Goal: Transaction & Acquisition: Purchase product/service

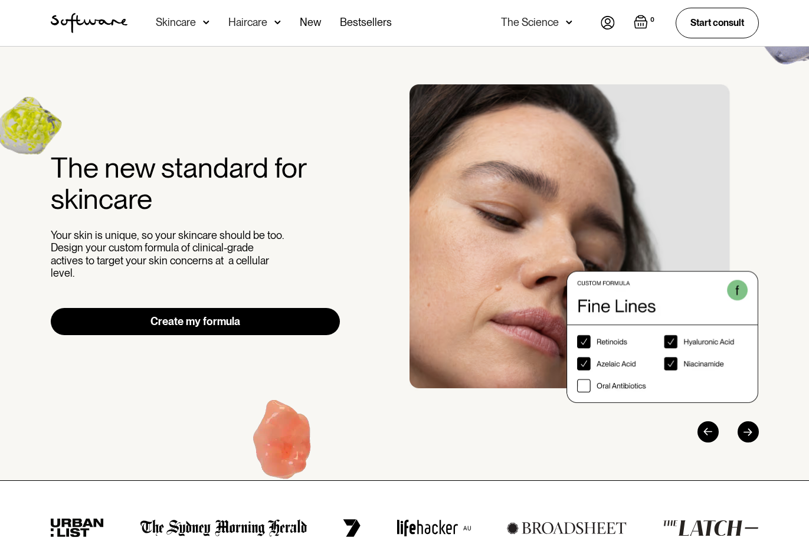
click at [603, 22] on img at bounding box center [607, 23] width 14 height 14
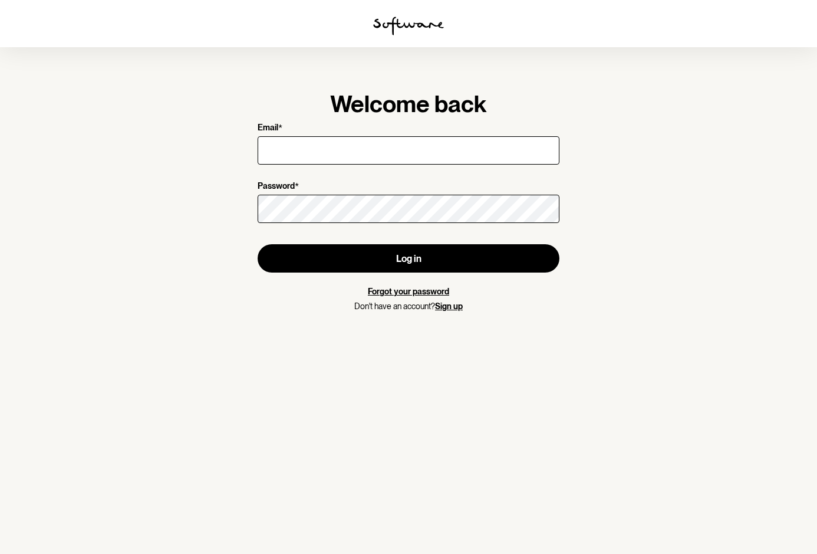
click at [0, 0] on com-1password-button at bounding box center [0, 0] width 0 height 0
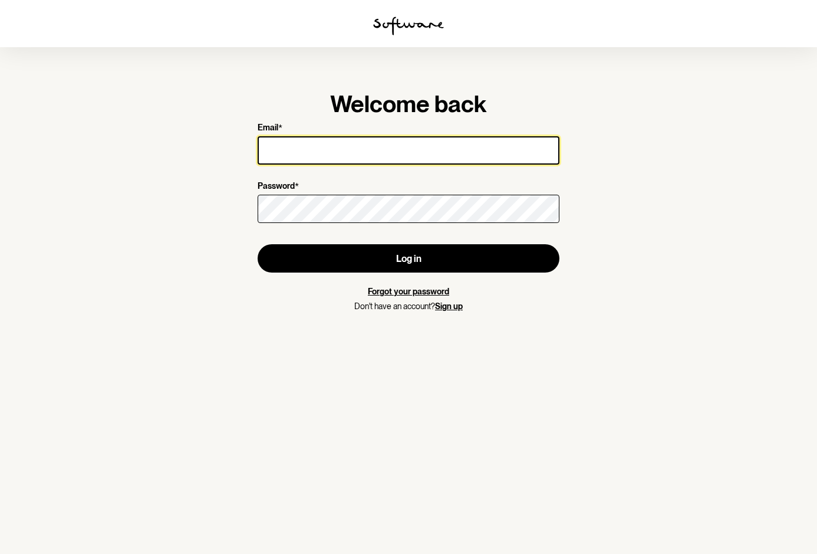
type input "foodies-05mirage@icloud.com"
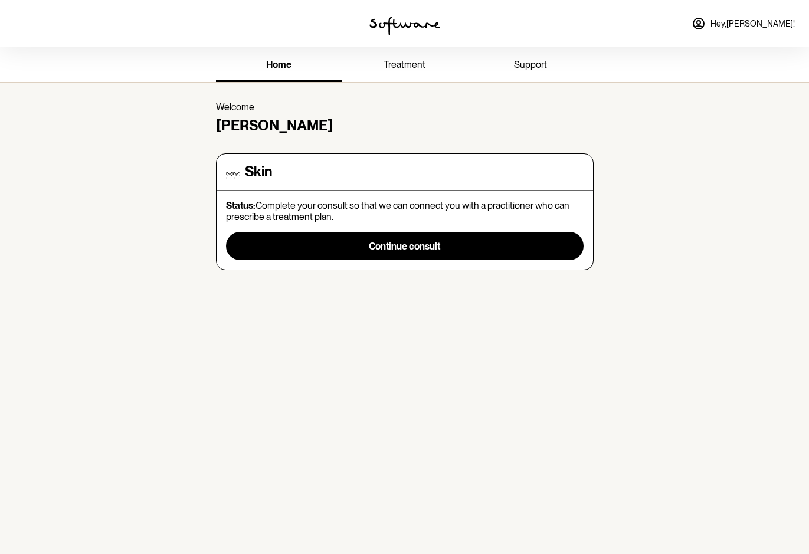
click at [627, 359] on div "home treatment support Welcome Nicole Skin Status: Complete your consult so tha…" at bounding box center [404, 324] width 809 height 554
click at [757, 60] on div "home treatment support" at bounding box center [404, 64] width 809 height 35
drag, startPoint x: 735, startPoint y: 82, endPoint x: 718, endPoint y: 82, distance: 17.7
click at [718, 82] on div "home treatment support" at bounding box center [404, 64] width 809 height 35
click at [80, 11] on div at bounding box center [135, 23] width 270 height 47
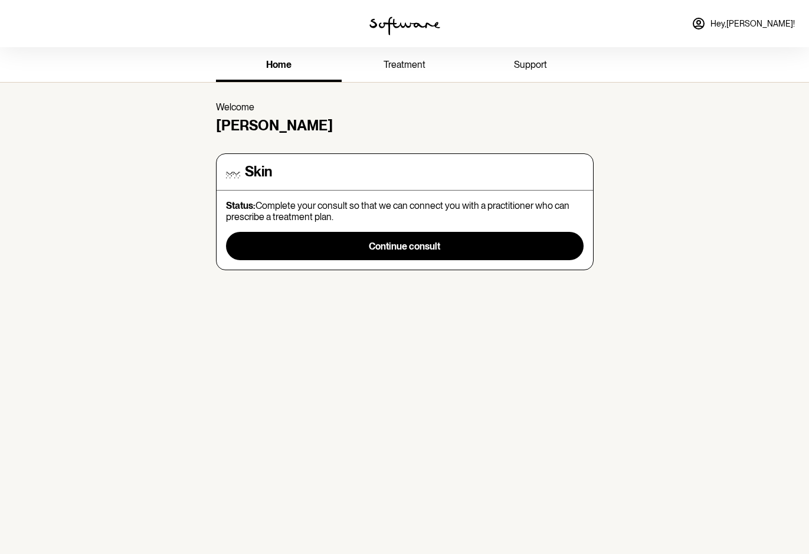
click at [760, 21] on span "Hey, Nicole !" at bounding box center [752, 24] width 84 height 10
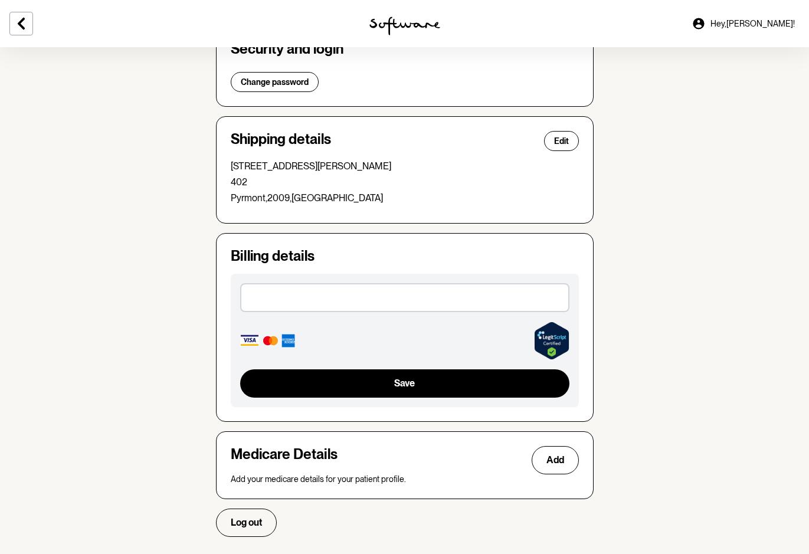
scroll to position [282, 0]
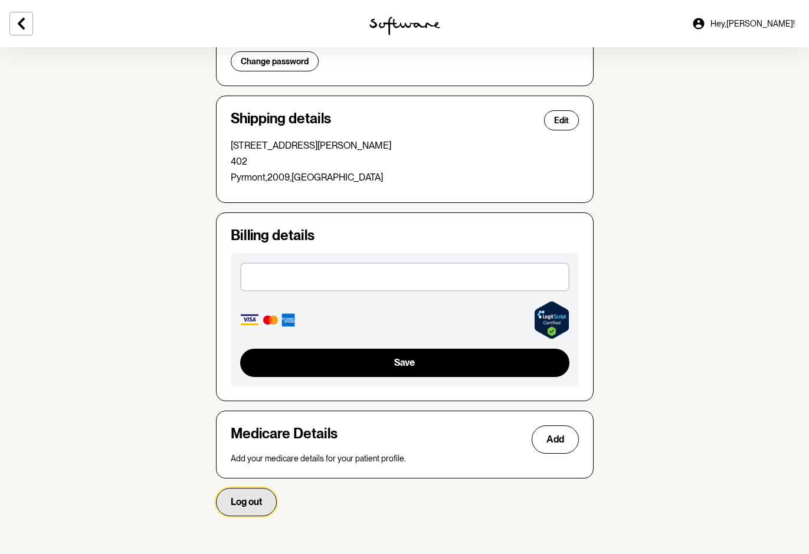
click at [247, 504] on span "Log out" at bounding box center [246, 501] width 31 height 11
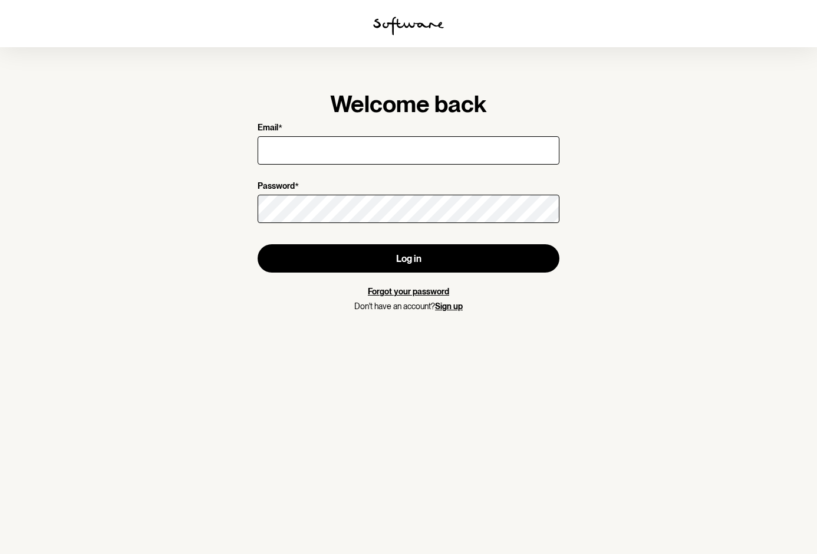
click at [29, 8] on div at bounding box center [408, 23] width 817 height 47
click at [412, 30] on img at bounding box center [408, 26] width 71 height 19
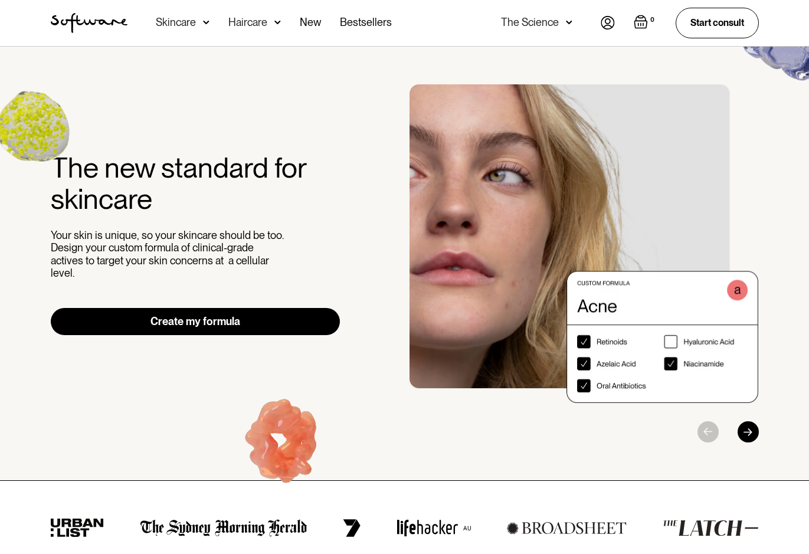
click at [189, 25] on div "Skincare" at bounding box center [176, 23] width 40 height 12
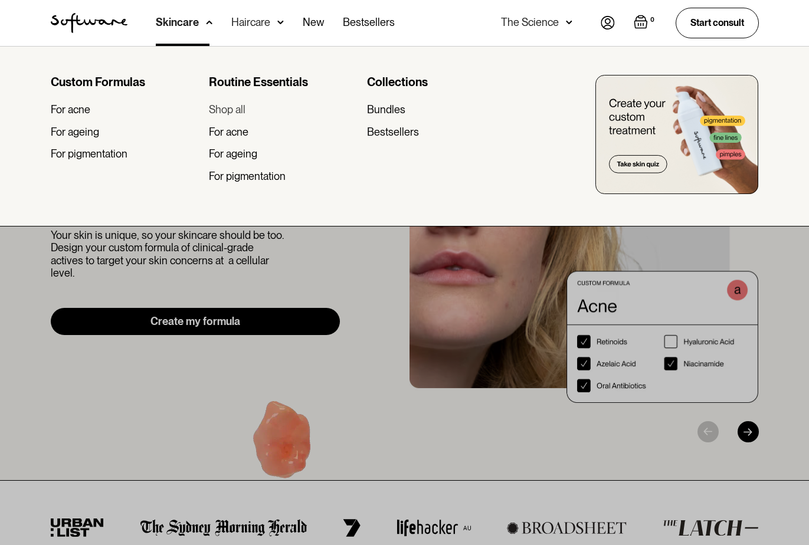
click at [239, 113] on div "Shop all" at bounding box center [227, 109] width 37 height 13
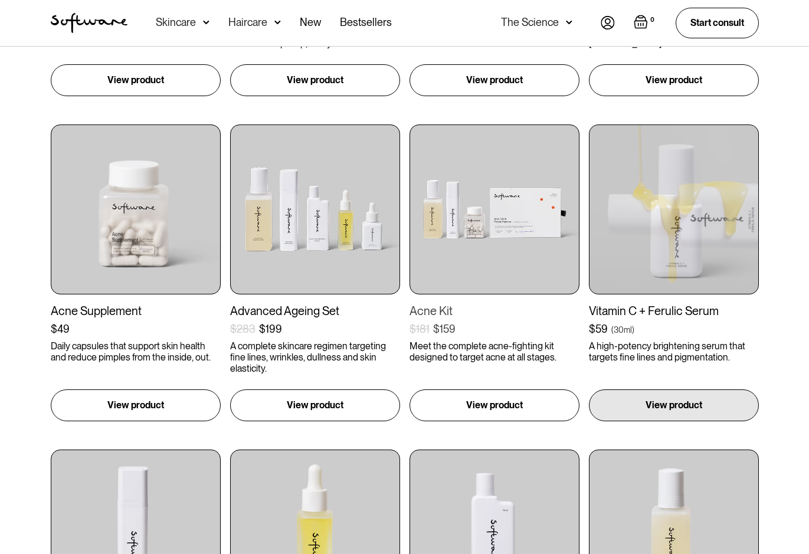
scroll to position [826, 0]
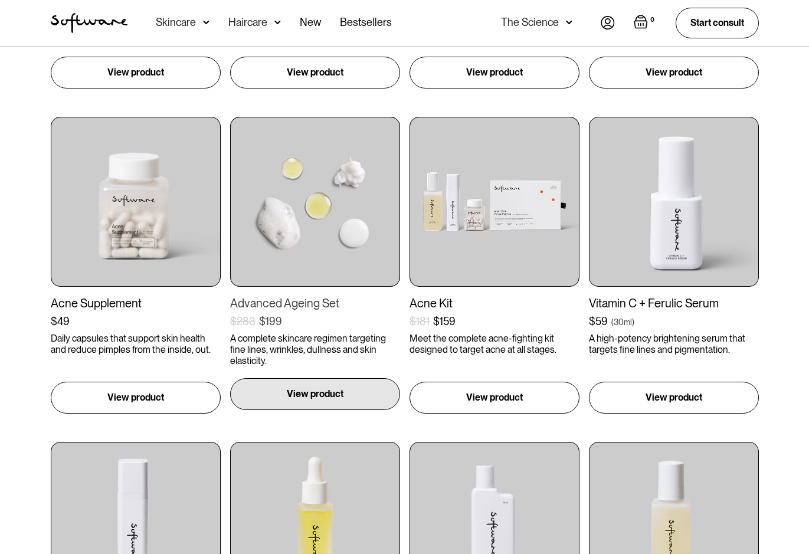
click at [337, 394] on p "View product" at bounding box center [315, 394] width 57 height 14
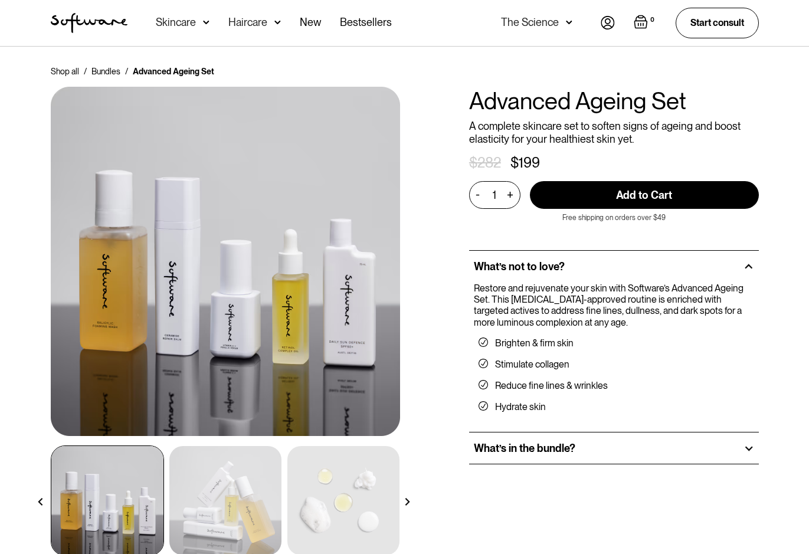
click at [666, 201] on input "Add to Cart" at bounding box center [644, 195] width 229 height 28
type input "Add to Cart"
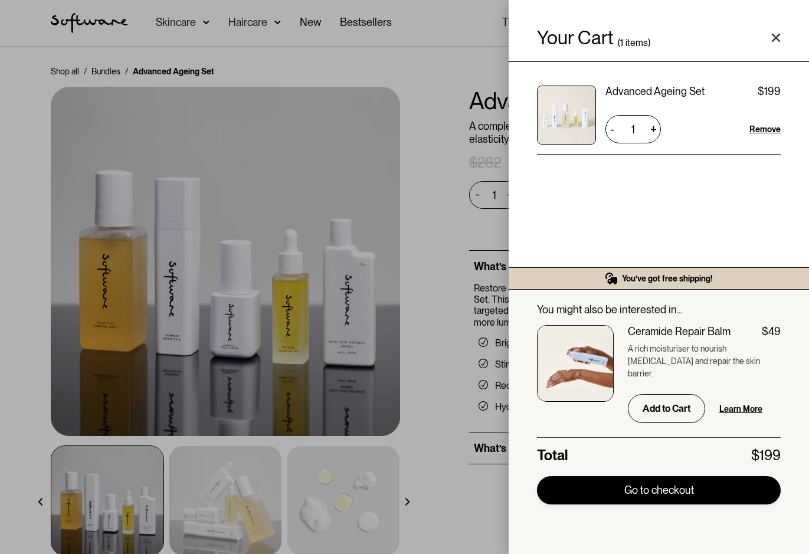
click at [672, 490] on link "Go to checkout" at bounding box center [659, 490] width 244 height 28
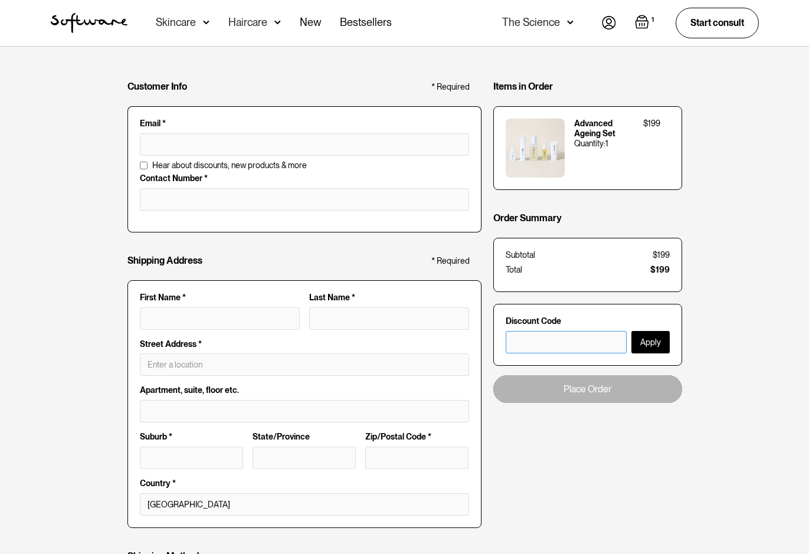
click at [538, 346] on input "text" at bounding box center [565, 342] width 121 height 22
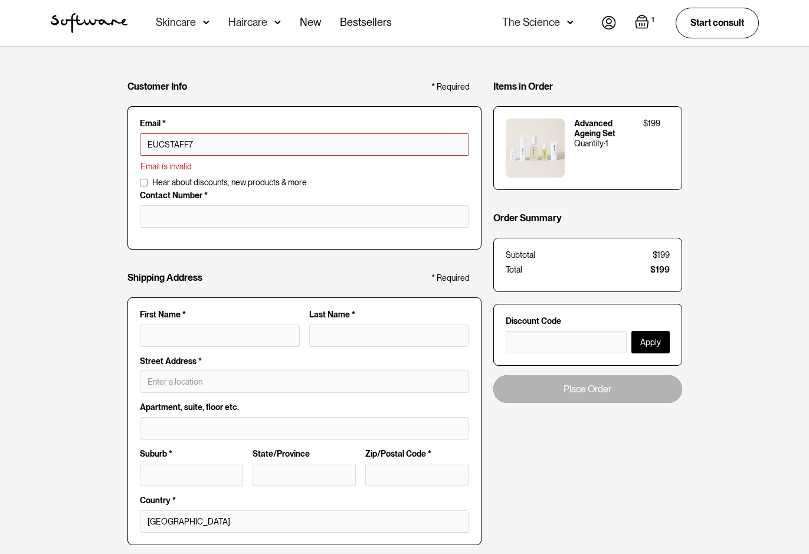
type input "EUCSTAFF70"
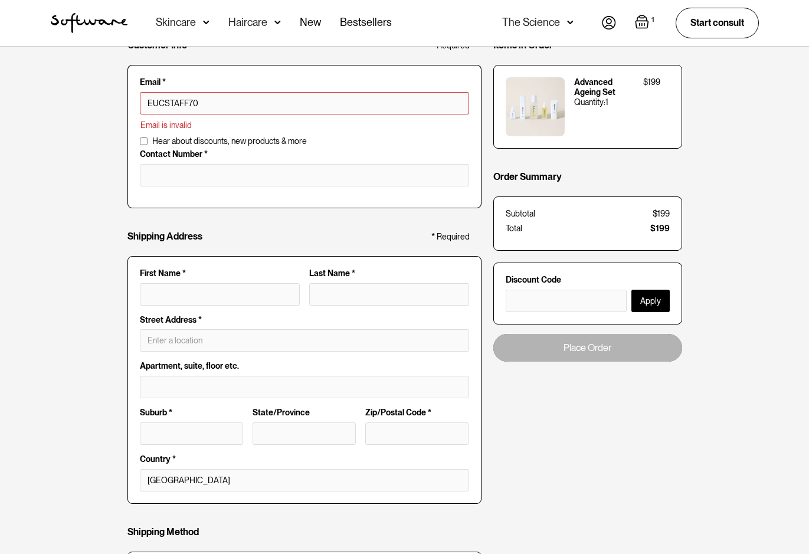
scroll to position [59, 0]
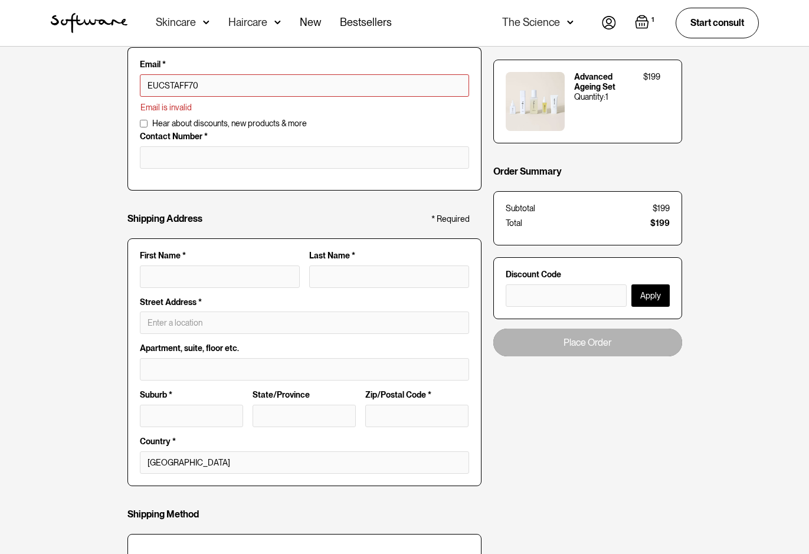
drag, startPoint x: 214, startPoint y: 89, endPoint x: 63, endPoint y: 83, distance: 151.7
click at [63, 83] on div "Customer Info * Required Email * EUCSTAFF70 Email is invalid Additional Informa…" at bounding box center [404, 404] width 809 height 832
click at [580, 300] on input "text" at bounding box center [565, 295] width 121 height 22
paste input "EUCSTAFF70"
click at [578, 298] on input "text" at bounding box center [565, 295] width 121 height 22
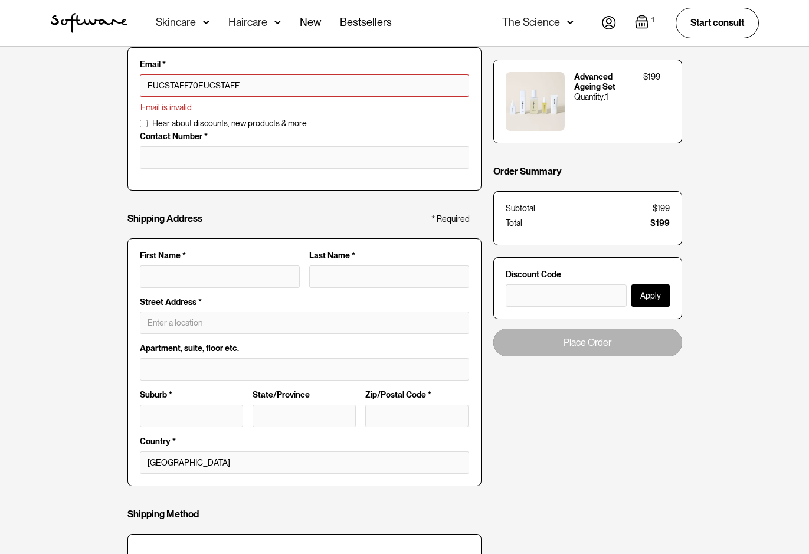
type input "EUCSTAFF70EUCSTAFF"
click at [298, 163] on input "tel" at bounding box center [304, 157] width 329 height 22
click at [259, 81] on input "EUCSTAFF70EUCSTAFF" at bounding box center [304, 85] width 329 height 22
drag, startPoint x: 247, startPoint y: 83, endPoint x: 30, endPoint y: 99, distance: 217.0
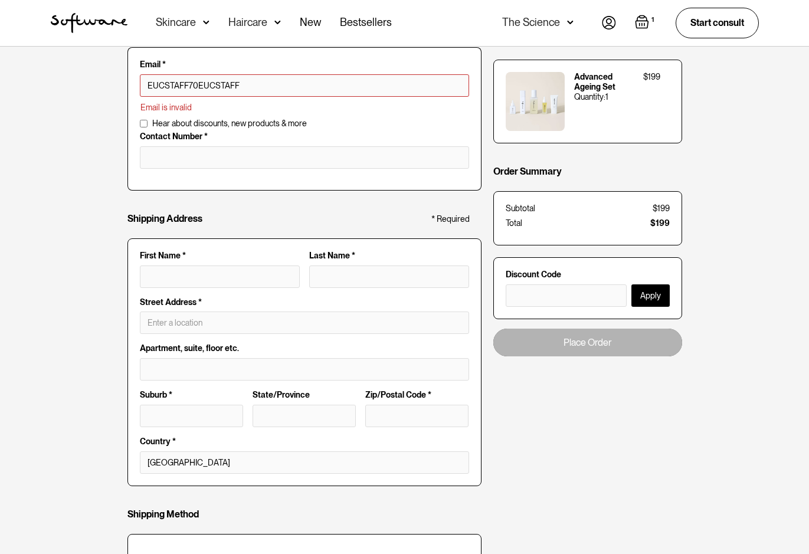
click at [30, 99] on div "Customer Info * Required Email * EUCSTAFF70EUCSTAFF Email is invalid Additional…" at bounding box center [404, 404] width 809 height 832
type input "foodies-05mirage@icloud.com"
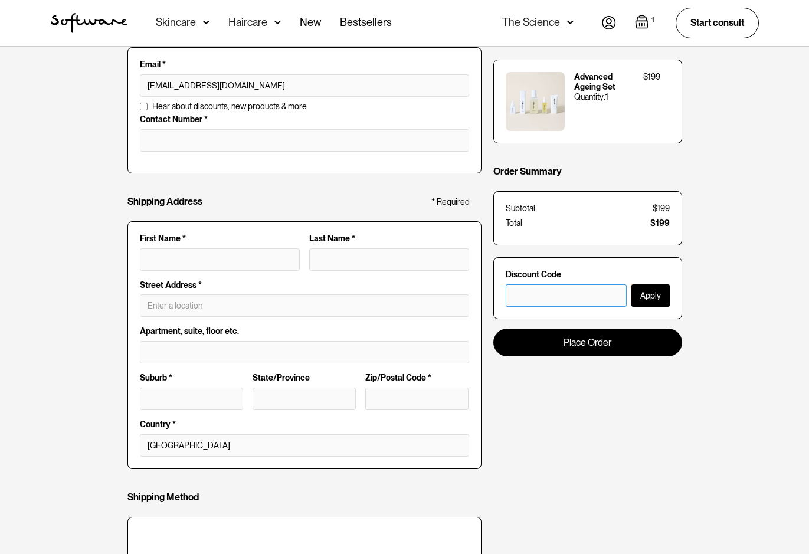
click at [553, 292] on input "text" at bounding box center [565, 295] width 121 height 22
type input "EUCSTAFF70"
click at [640, 297] on button "Apply" at bounding box center [650, 295] width 38 height 22
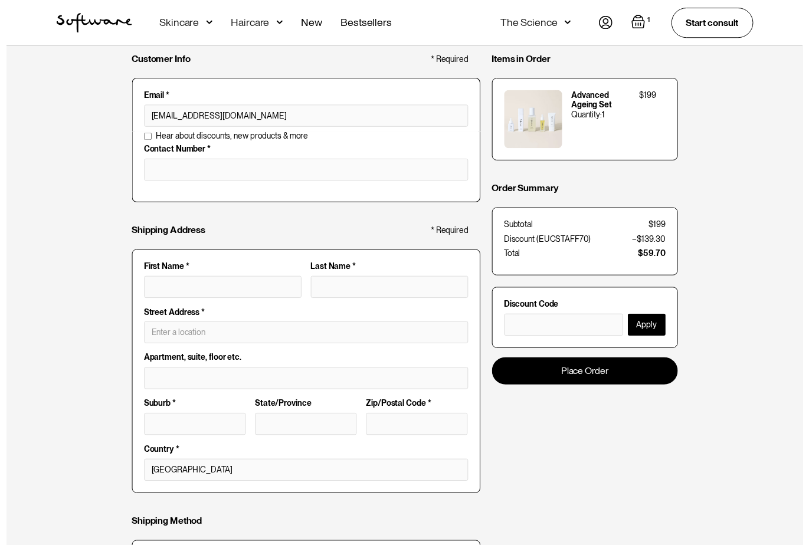
scroll to position [0, 0]
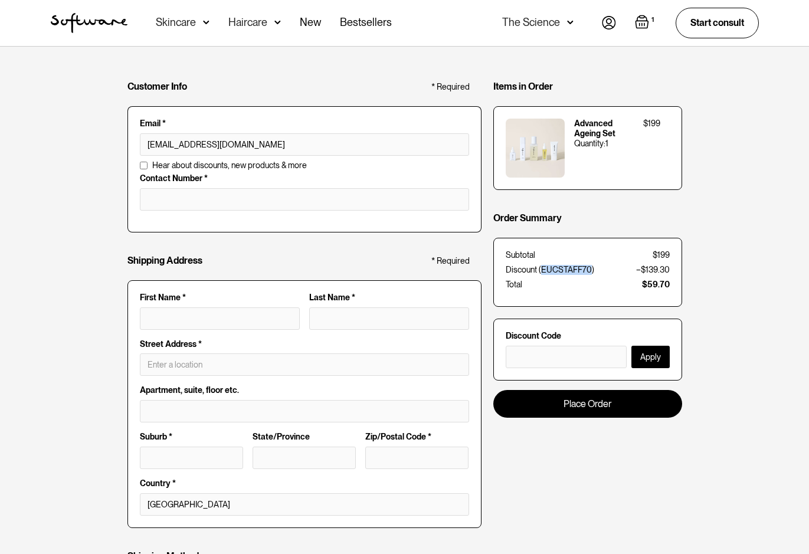
drag, startPoint x: 590, startPoint y: 268, endPoint x: 541, endPoint y: 267, distance: 49.0
click at [541, 267] on div "Discount (EUCSTAFF70)" at bounding box center [549, 270] width 88 height 10
click at [174, 19] on div "Skincare" at bounding box center [176, 23] width 40 height 12
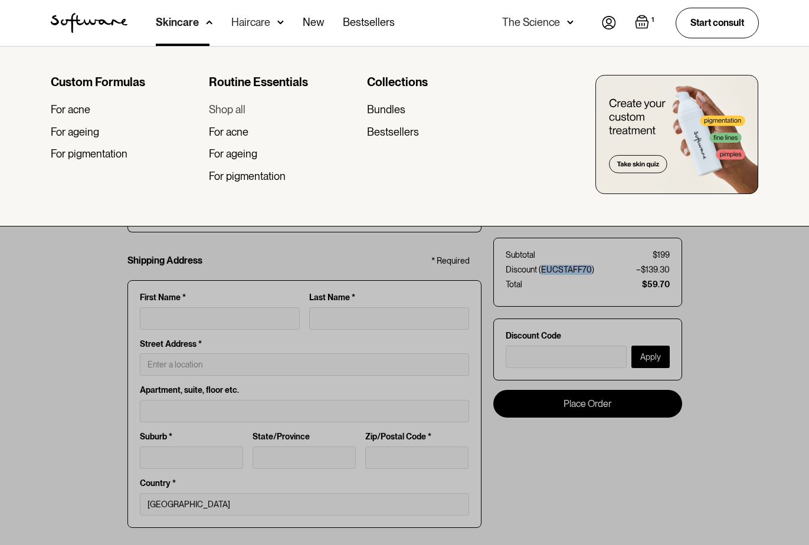
click at [233, 107] on div "Shop all" at bounding box center [227, 109] width 37 height 13
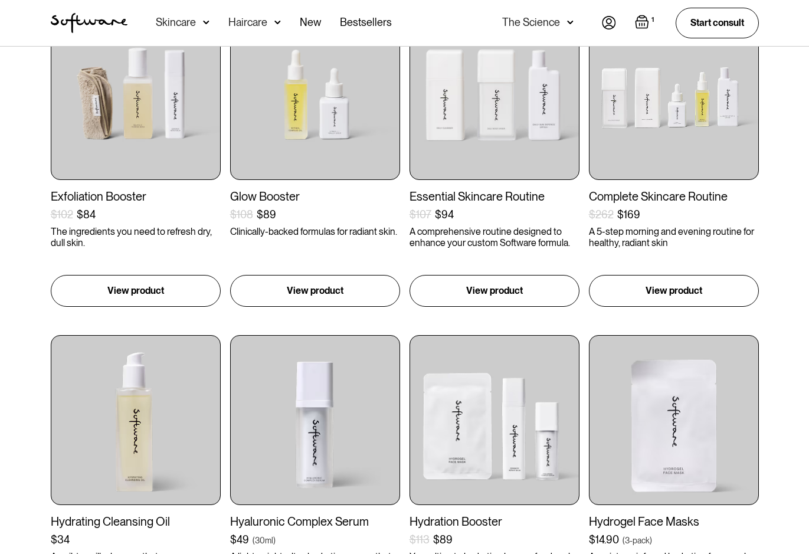
scroll to position [59, 0]
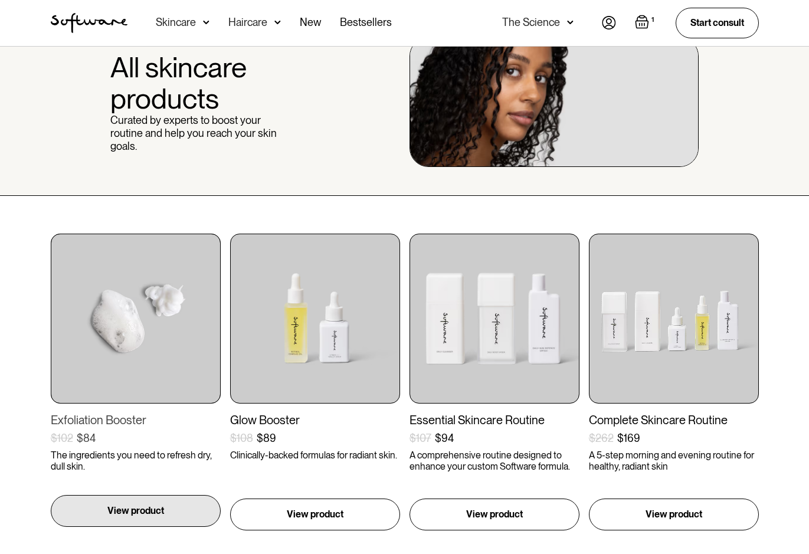
click at [111, 519] on div "View product" at bounding box center [136, 511] width 170 height 32
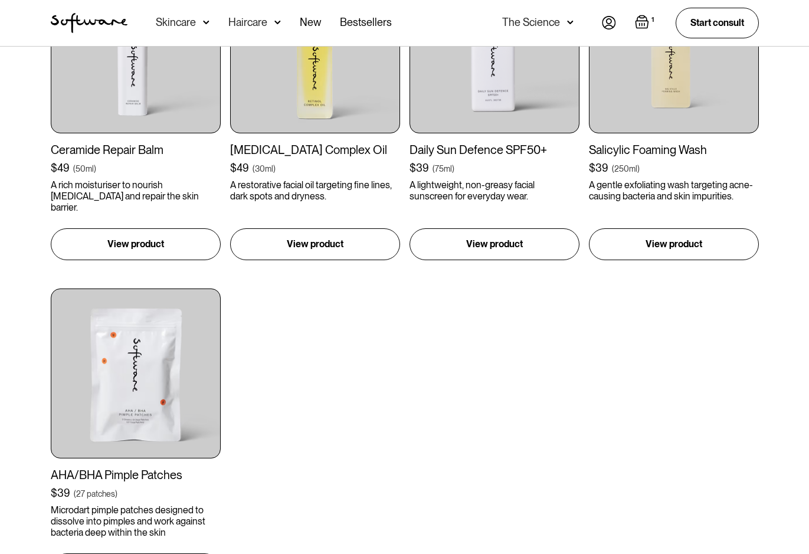
scroll to position [1533, 0]
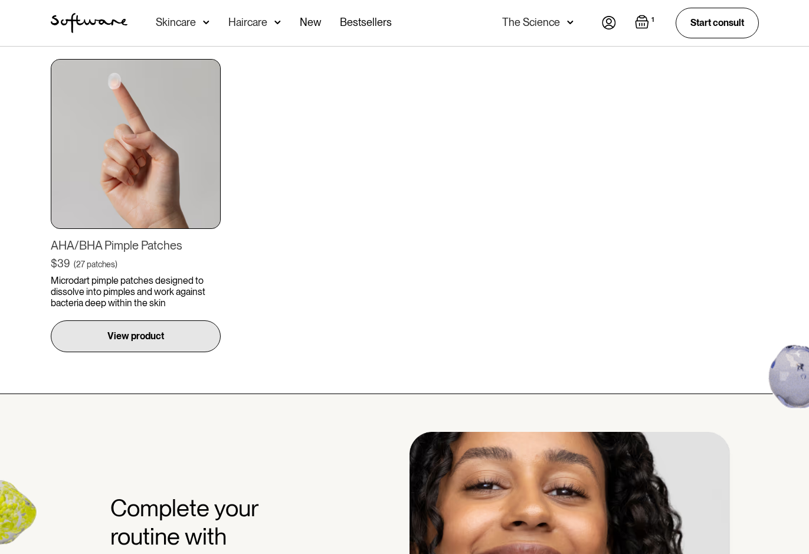
click at [162, 339] on p "View product" at bounding box center [135, 336] width 57 height 14
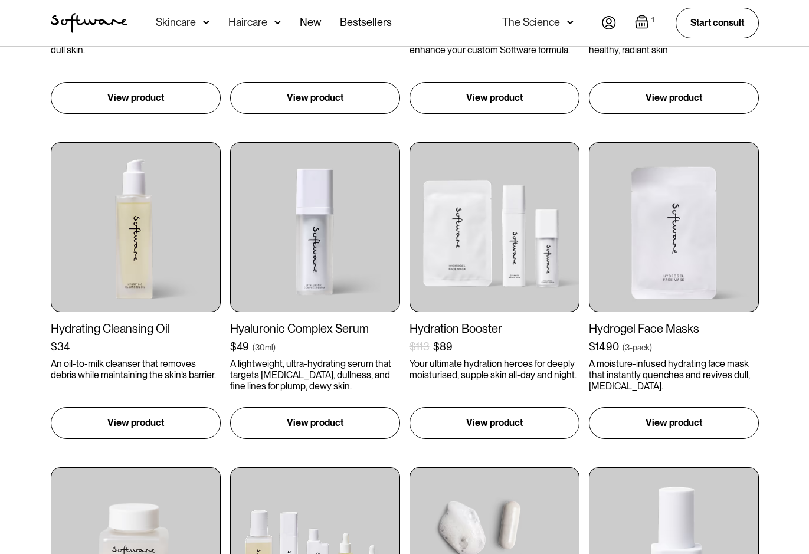
scroll to position [472, 0]
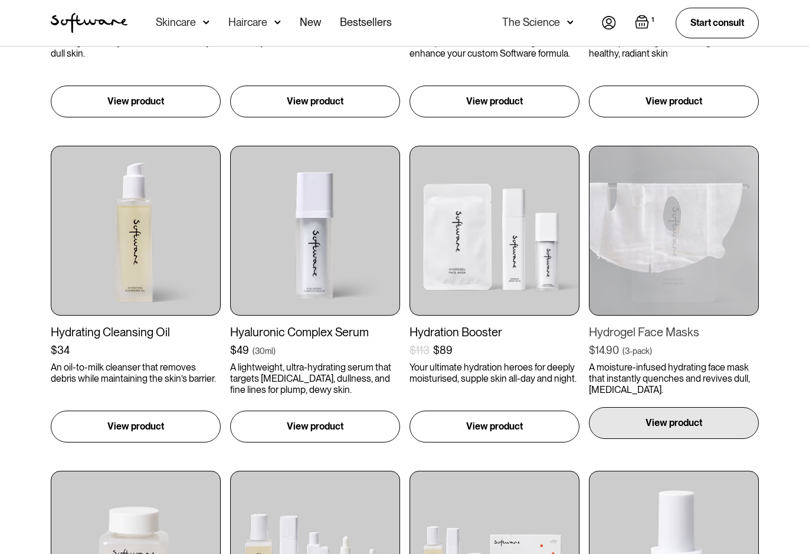
click at [714, 427] on div "View product" at bounding box center [674, 423] width 170 height 32
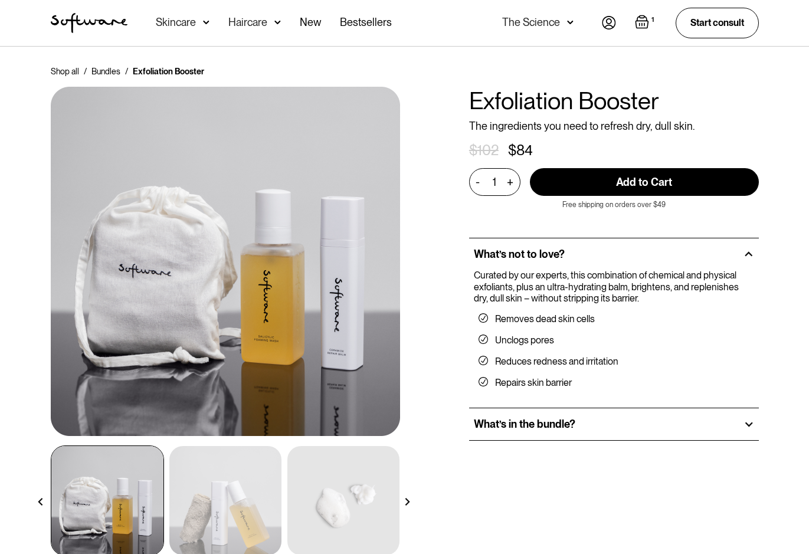
click at [570, 196] on div "NEW Exfoliation Booster The ingredients you need to refresh dry, dull skin. $ 1…" at bounding box center [614, 328] width 290 height 483
click at [569, 186] on input "Add to Cart" at bounding box center [644, 182] width 229 height 28
type input "Add to Cart"
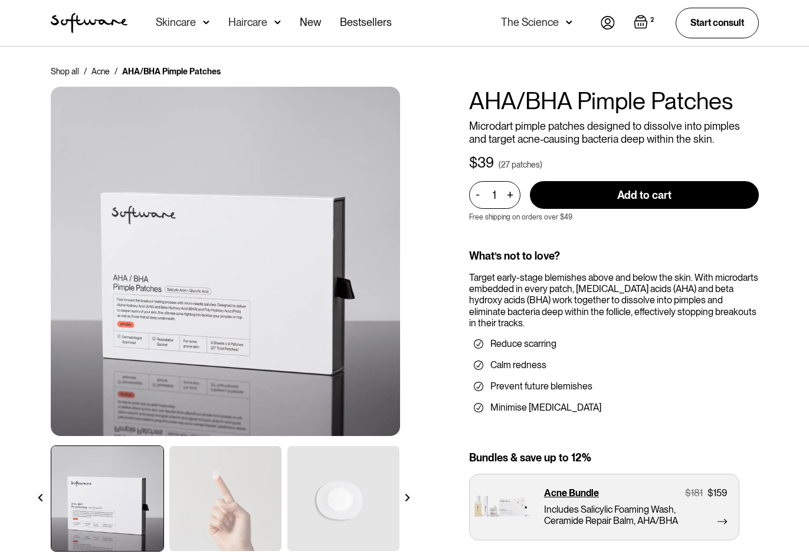
click at [510, 192] on div "+" at bounding box center [510, 195] width 13 height 14
click at [510, 193] on div "+" at bounding box center [510, 195] width 13 height 14
type input "4"
click at [587, 198] on input "Add to cart" at bounding box center [644, 195] width 229 height 28
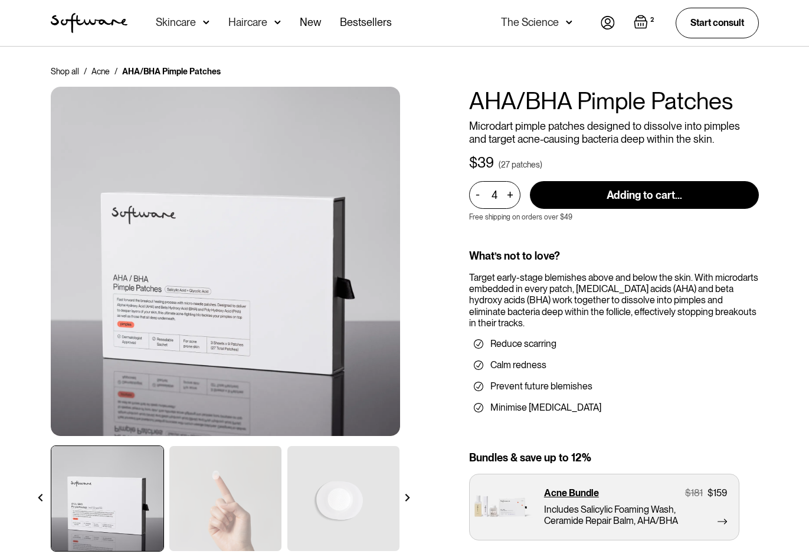
type input "Add to cart"
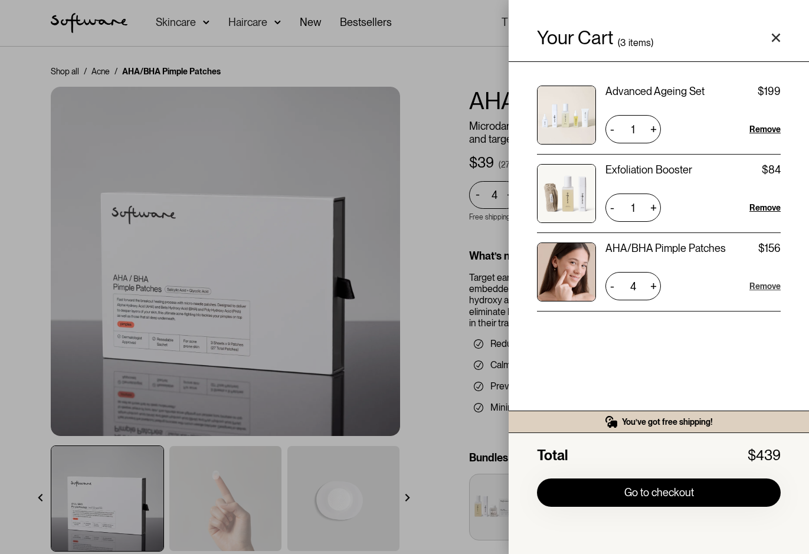
click at [760, 285] on div "Remove" at bounding box center [764, 286] width 31 height 12
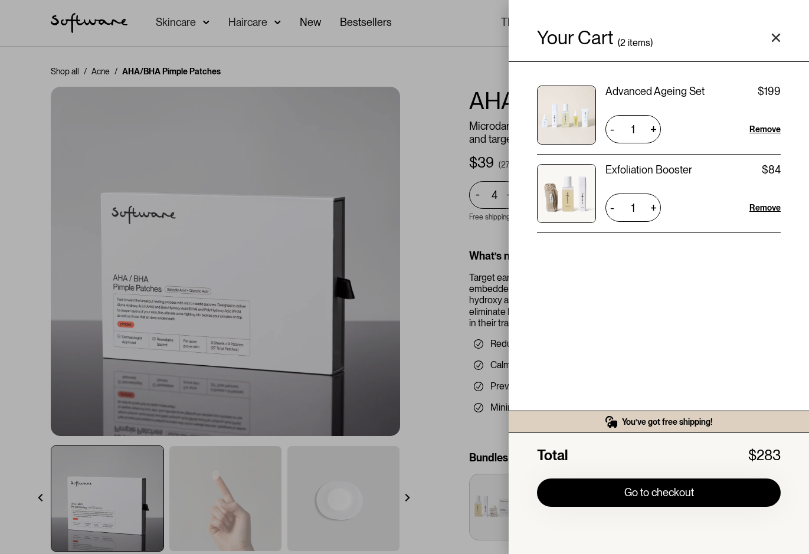
drag, startPoint x: 429, startPoint y: 265, endPoint x: 412, endPoint y: 184, distance: 82.5
click at [426, 255] on div "Your Cart ( 2 items) Advanced Ageing Set $199 $199 1 + - Remove Exfoliation Boo…" at bounding box center [404, 277] width 809 height 554
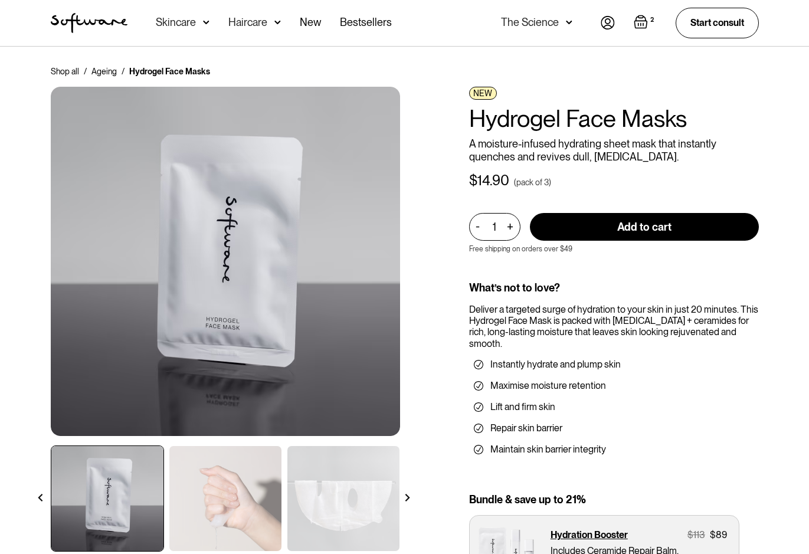
click at [508, 224] on div "+" at bounding box center [510, 227] width 13 height 14
type input "4"
drag, startPoint x: 508, startPoint y: 224, endPoint x: 618, endPoint y: 222, distance: 110.3
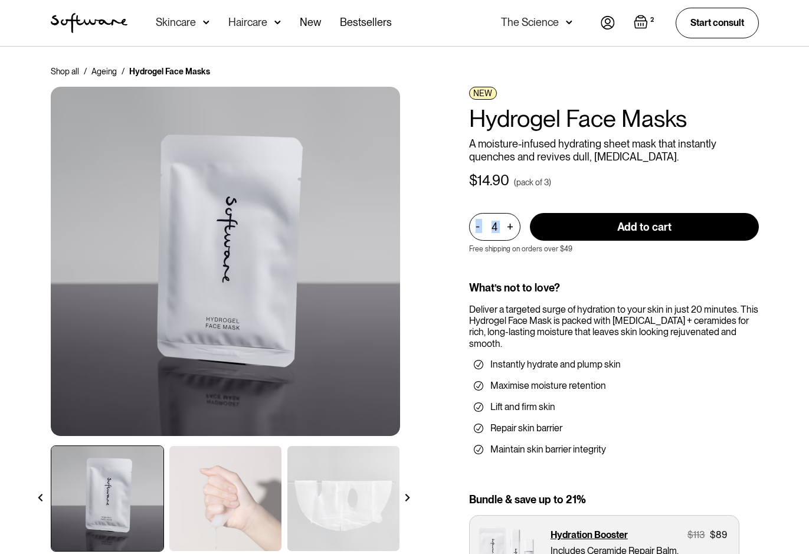
click at [618, 222] on input "Add to cart" at bounding box center [644, 227] width 229 height 28
type input "Add to cart"
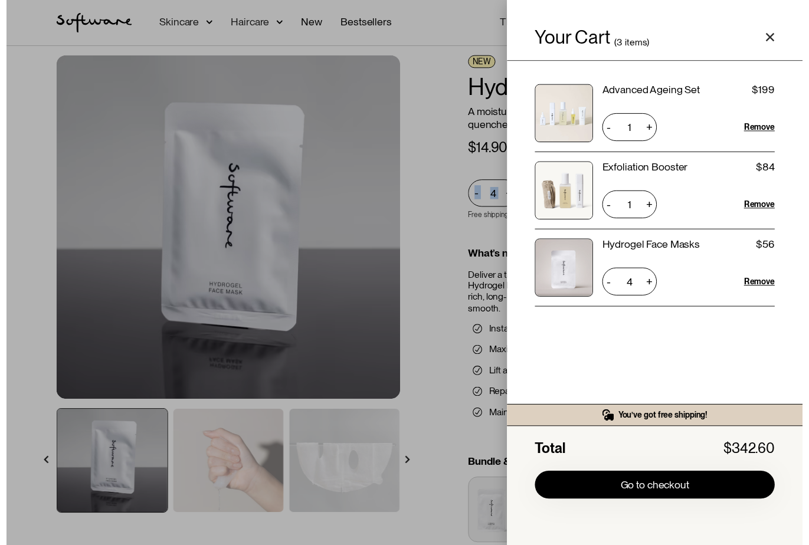
scroll to position [59, 0]
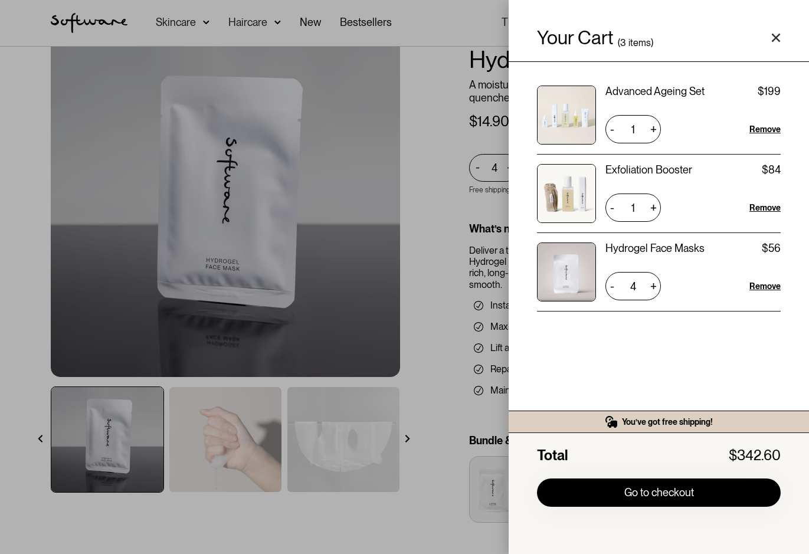
click at [440, 175] on div "Your Cart ( 3 items) Advanced Ageing Set $199 $199 1 + - Remove Exfoliation Boo…" at bounding box center [404, 277] width 809 height 554
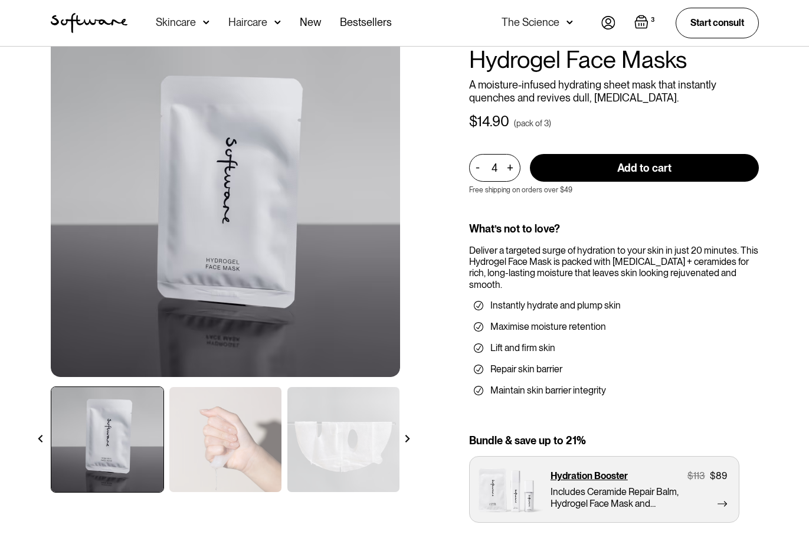
click at [186, 22] on div "Skincare" at bounding box center [176, 23] width 40 height 12
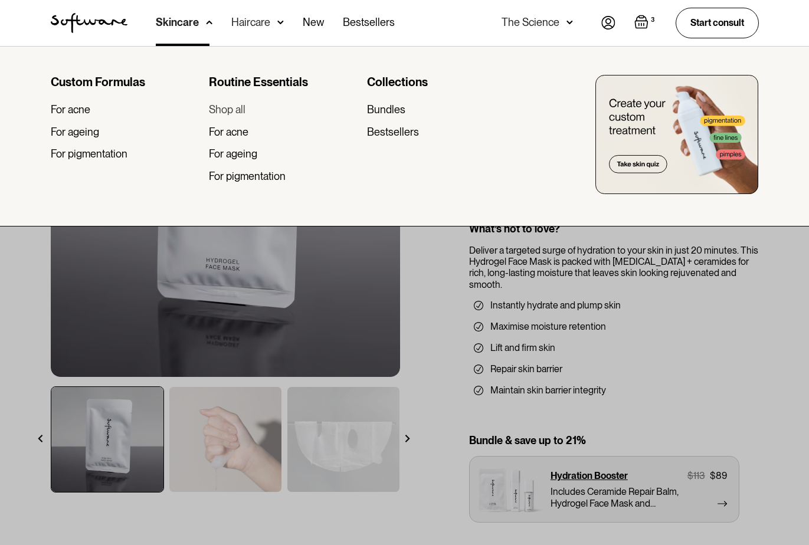
click at [249, 106] on link "Shop all" at bounding box center [283, 109] width 149 height 13
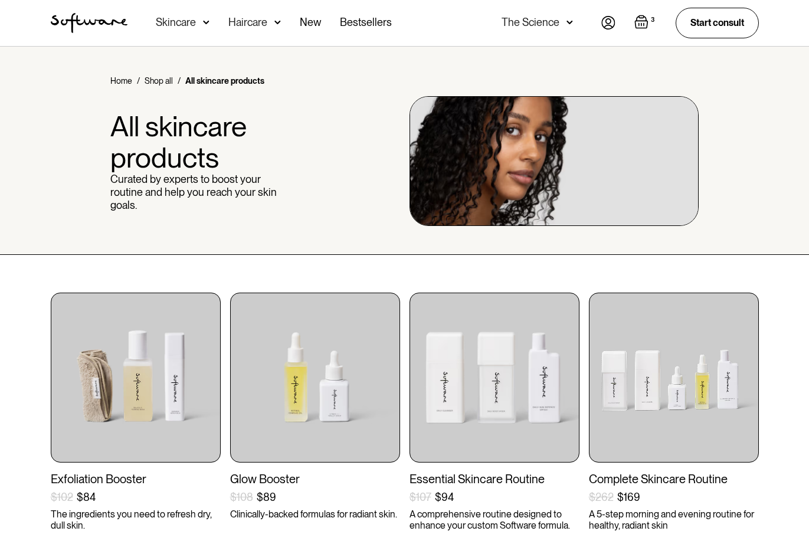
click at [162, 17] on div "Skincare" at bounding box center [176, 23] width 40 height 12
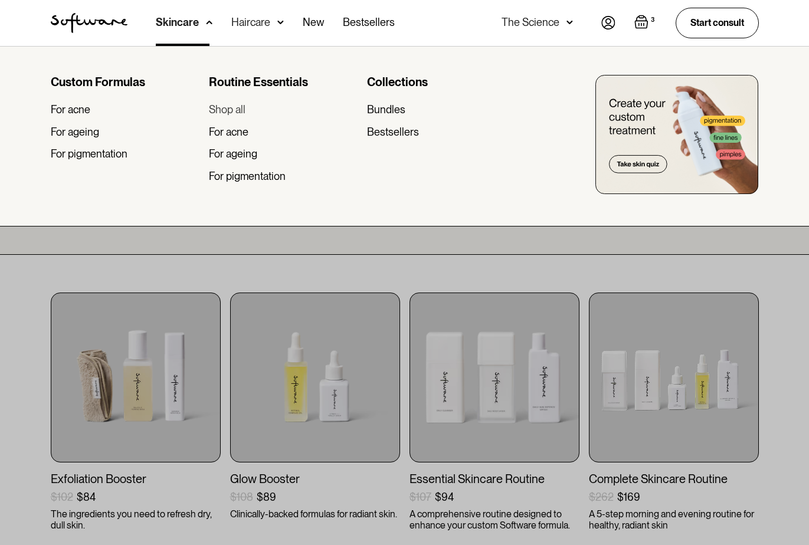
click at [226, 109] on div "Shop all" at bounding box center [227, 109] width 37 height 13
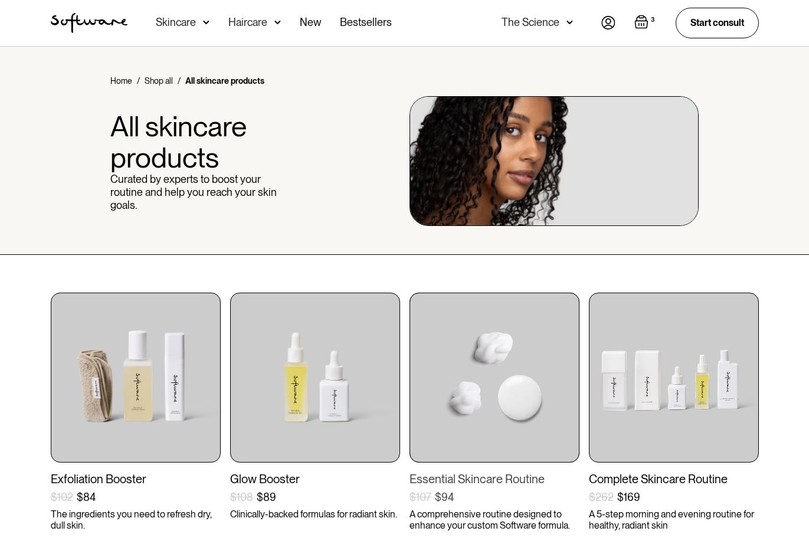
click at [469, 427] on img at bounding box center [494, 378] width 170 height 170
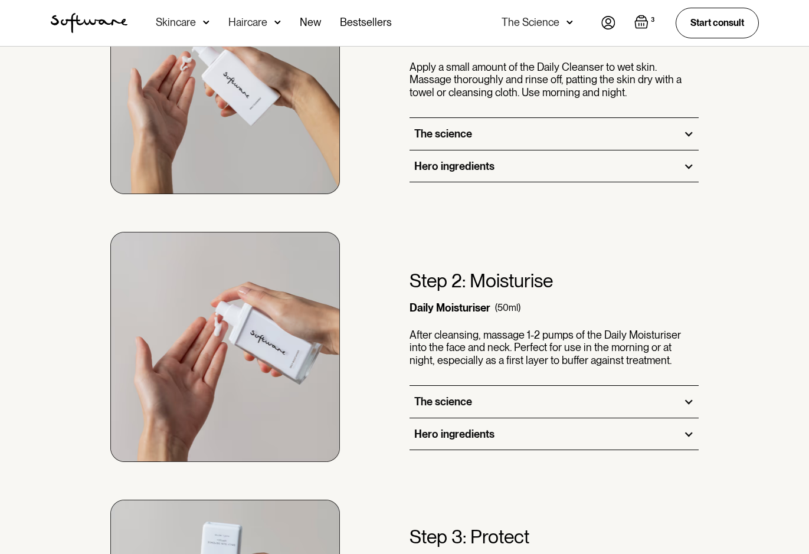
scroll to position [826, 0]
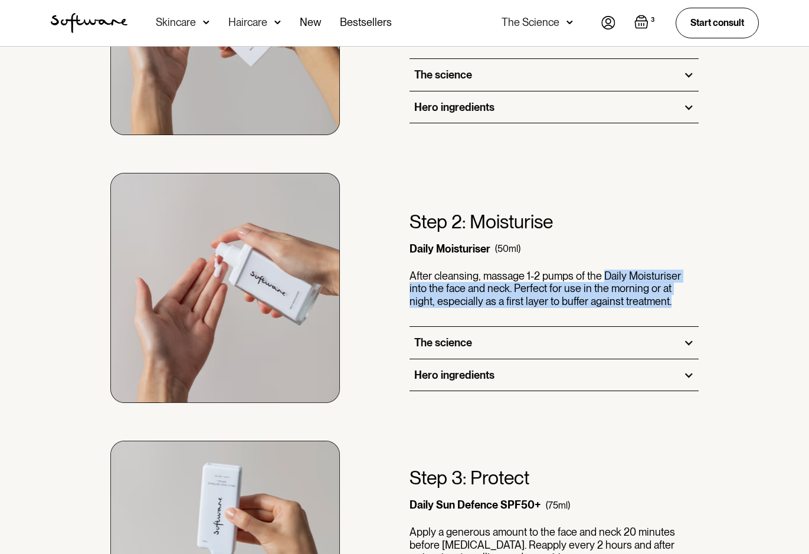
drag, startPoint x: 602, startPoint y: 271, endPoint x: 653, endPoint y: 303, distance: 60.9
click at [653, 303] on p "After cleansing, massage 1-2 pumps of the Daily Moisturiser into the face and n…" at bounding box center [554, 289] width 290 height 38
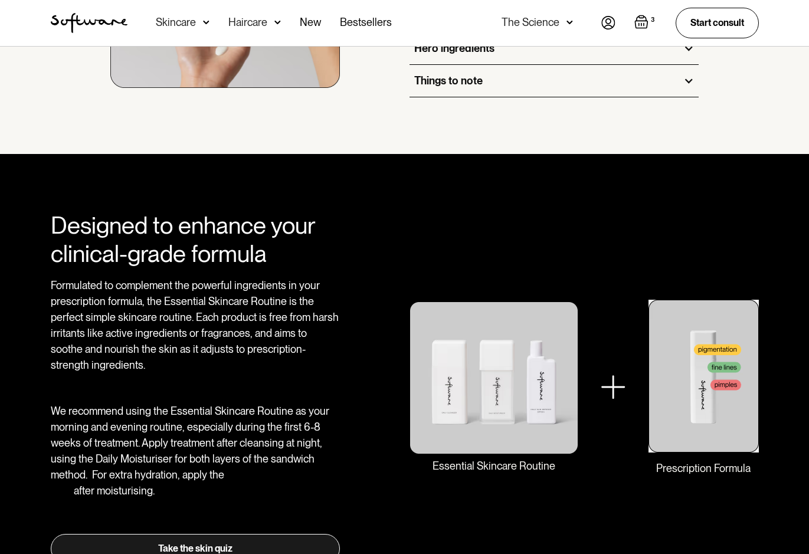
scroll to position [1474, 0]
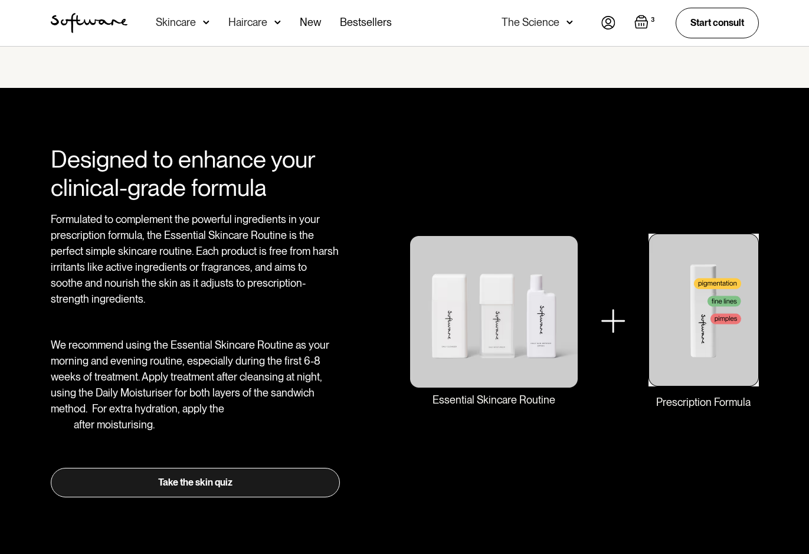
click at [256, 368] on p "We recommend using the Essential Skincare Routine as your morning and evening r…" at bounding box center [196, 385] width 290 height 96
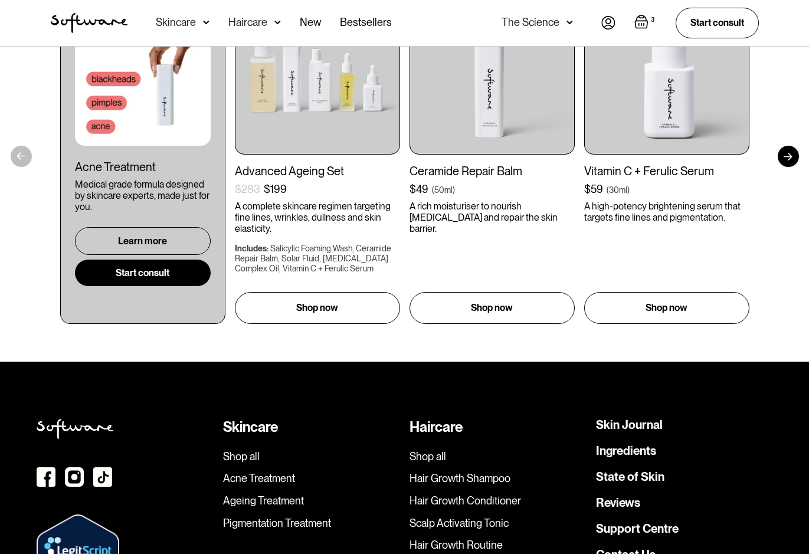
scroll to position [2595, 0]
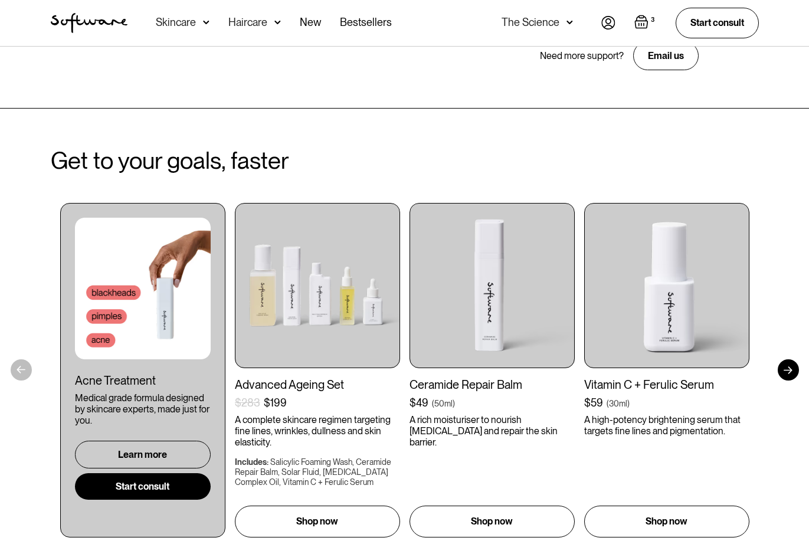
click at [353, 137] on div "Get to your goals, faster Complete your hair routine Acne Treatment Medical gra…" at bounding box center [404, 342] width 809 height 467
click at [784, 182] on div "Get to your goals, faster Complete your hair routine Acne Treatment Medical gra…" at bounding box center [404, 342] width 809 height 467
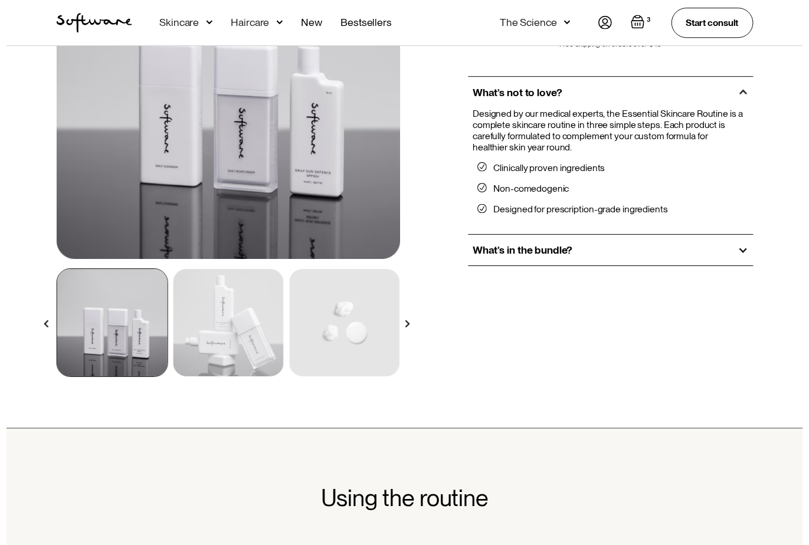
scroll to position [0, 0]
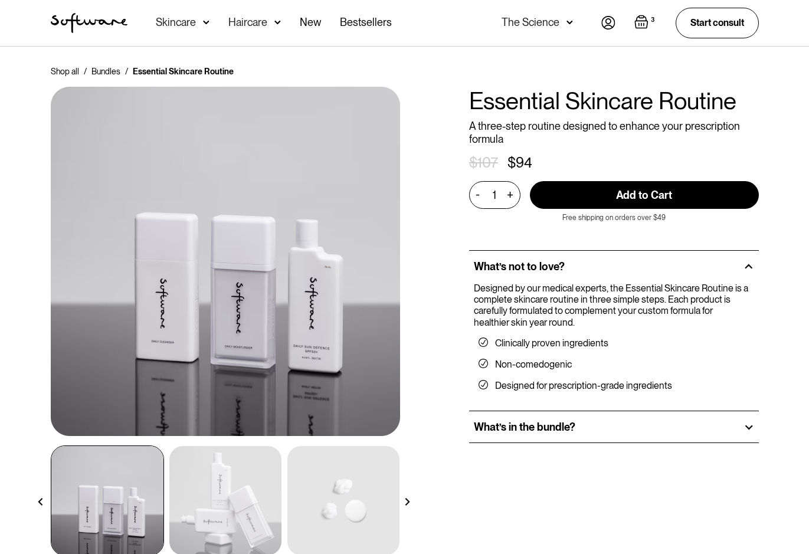
click at [638, 18] on img "Open cart containing 3 items" at bounding box center [641, 22] width 14 height 14
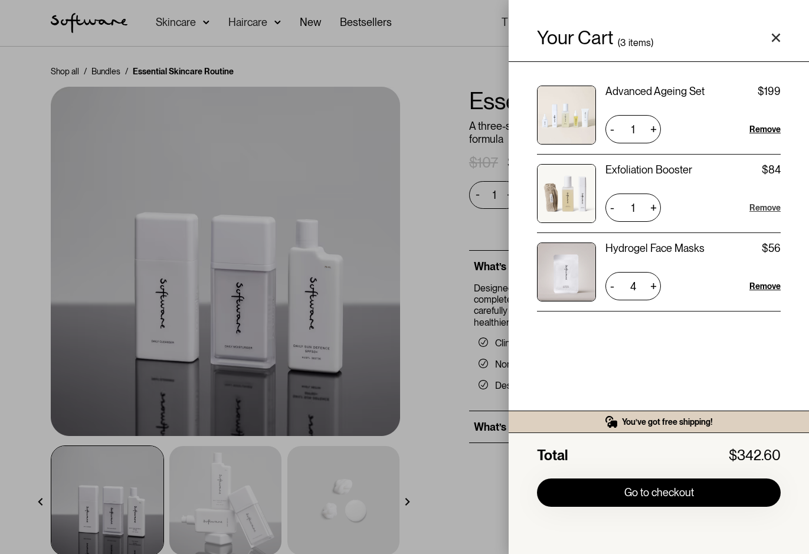
click at [768, 202] on div "Remove" at bounding box center [764, 208] width 31 height 12
click at [395, 123] on div "Your Cart ( 3 items) Advanced Ageing Set $199 $199 1 + - Remove Exfoliation Boo…" at bounding box center [404, 277] width 809 height 554
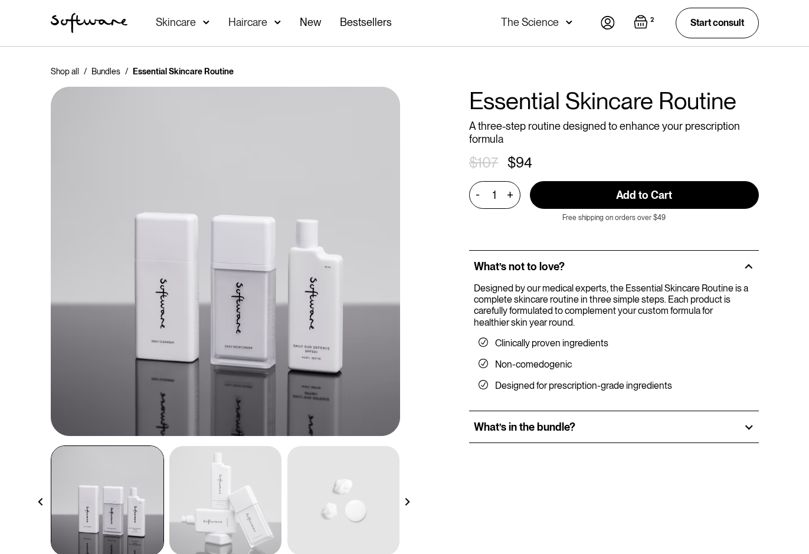
click at [180, 18] on div "Skincare" at bounding box center [176, 23] width 40 height 12
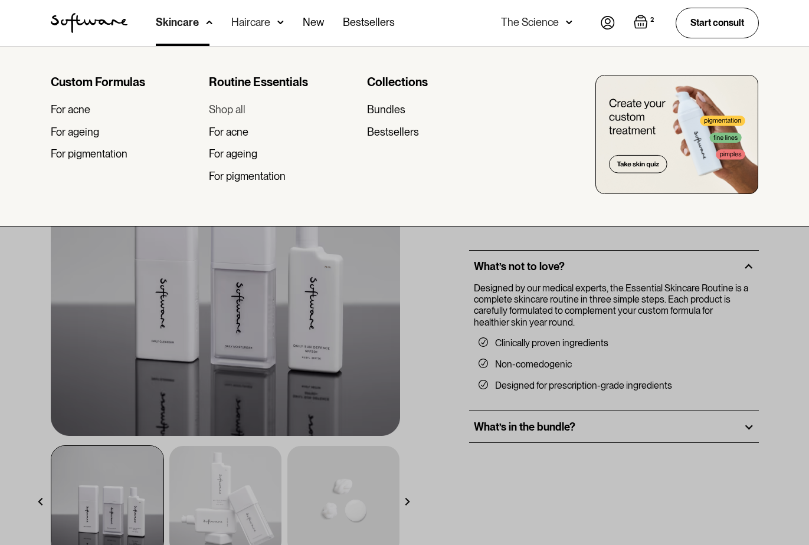
click at [241, 114] on div "Shop all" at bounding box center [227, 109] width 37 height 13
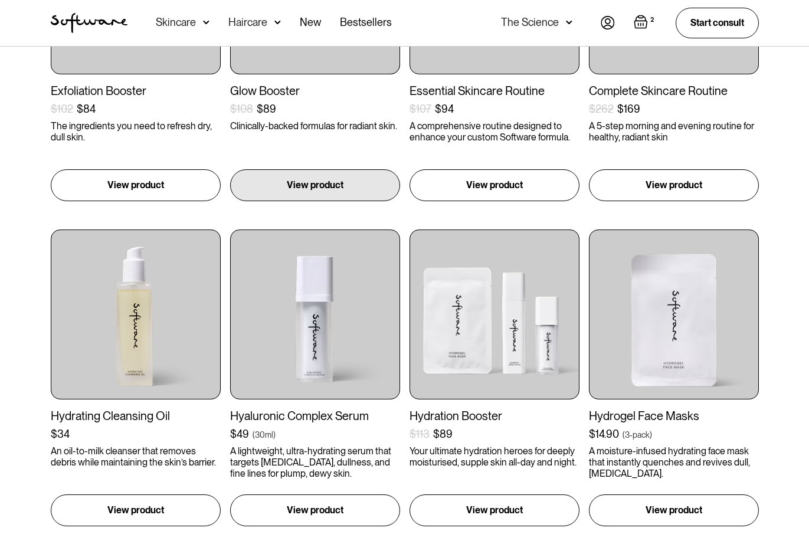
scroll to position [413, 0]
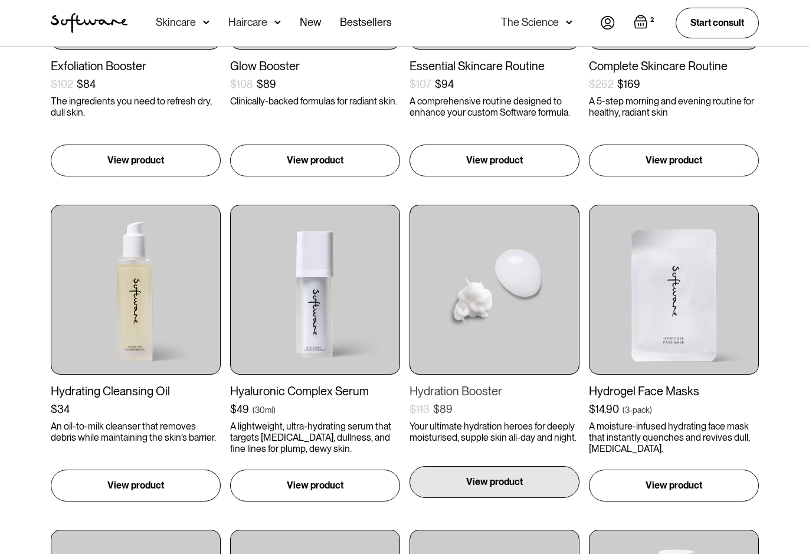
click at [487, 484] on p "View product" at bounding box center [494, 482] width 57 height 14
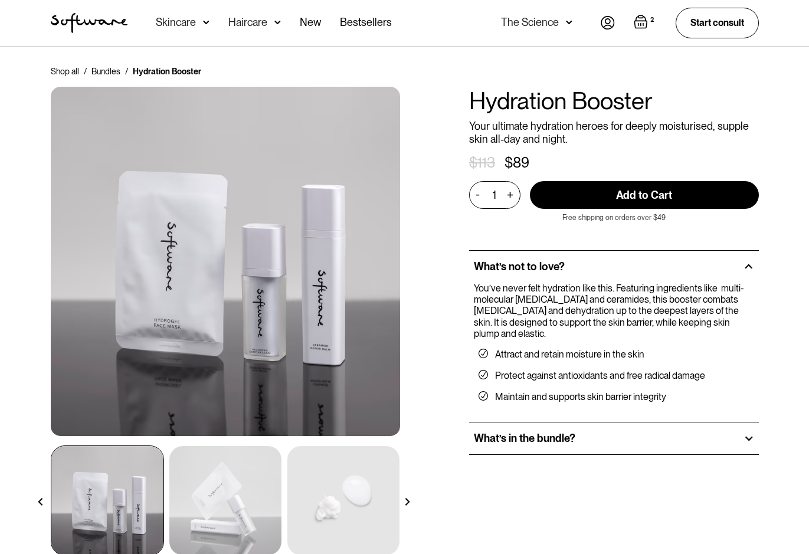
click at [575, 181] on input "Add to Cart" at bounding box center [644, 195] width 229 height 28
type input "Add to Cart"
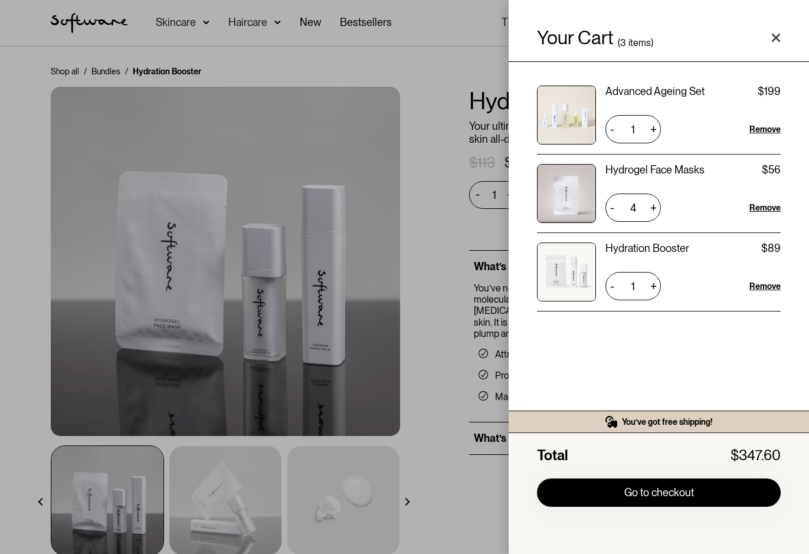
click at [615, 208] on div "-" at bounding box center [611, 207] width 13 height 19
type input "3"
click at [466, 203] on div "Your Cart ( 3 items) Advanced Ageing Set $199 $199 1 + - Remove Hydrogel Face M…" at bounding box center [404, 277] width 809 height 554
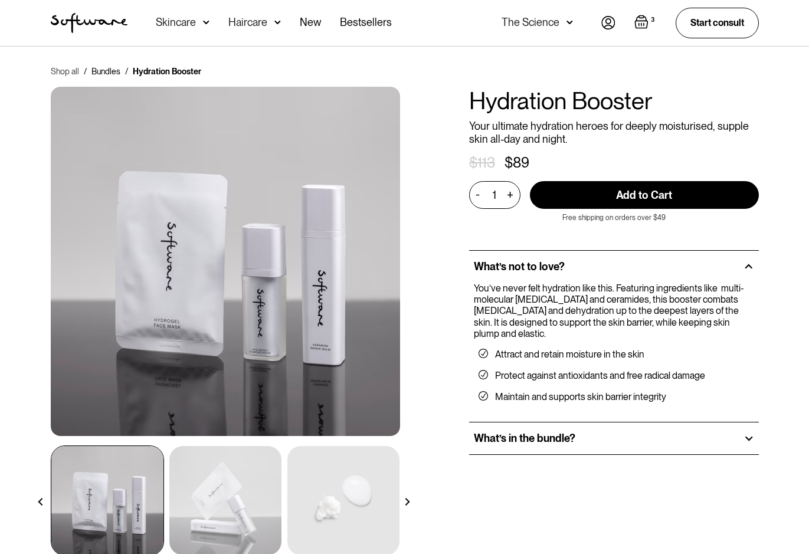
click at [57, 73] on link "Shop all" at bounding box center [65, 71] width 28 height 12
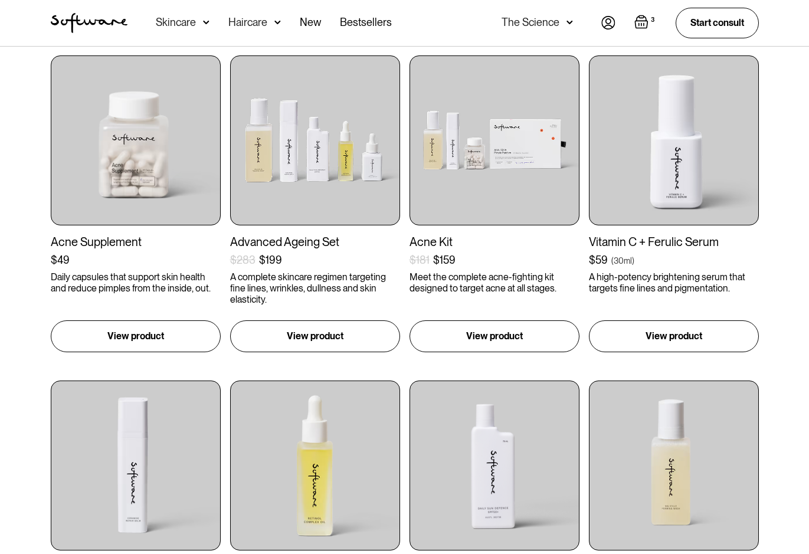
scroll to position [1062, 0]
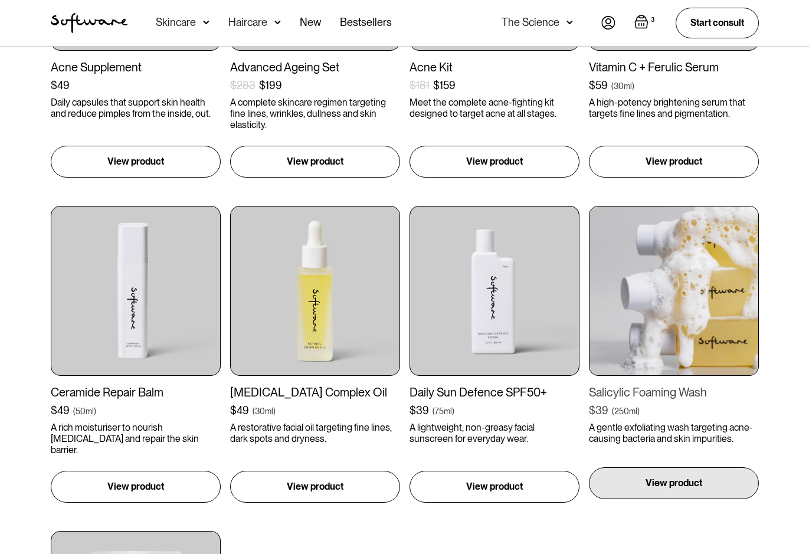
click at [723, 481] on div "View product" at bounding box center [674, 483] width 170 height 32
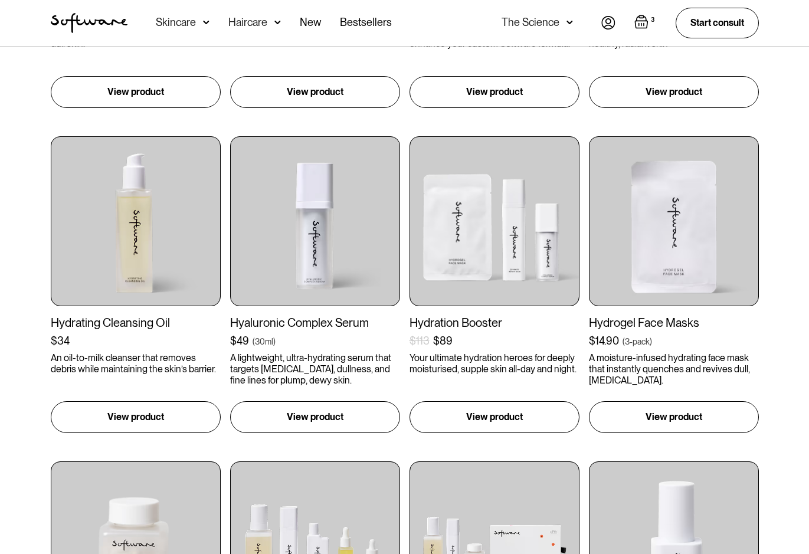
scroll to position [472, 0]
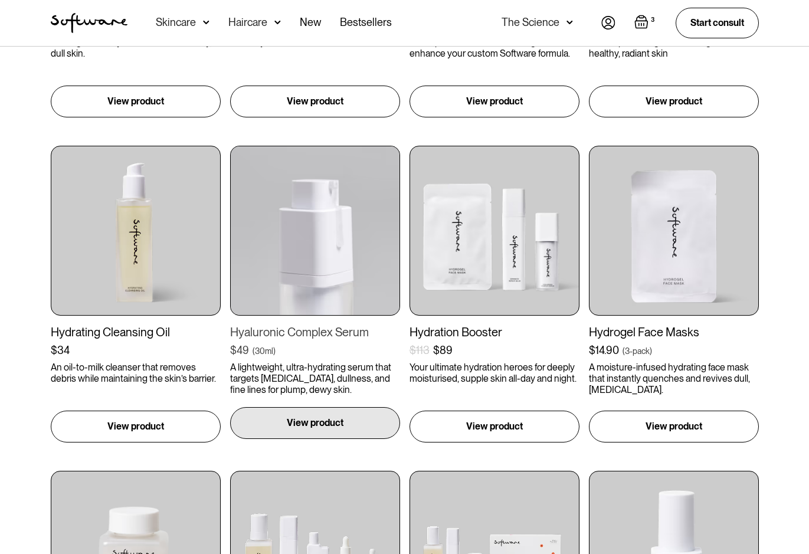
click at [280, 422] on div "View product" at bounding box center [315, 423] width 170 height 32
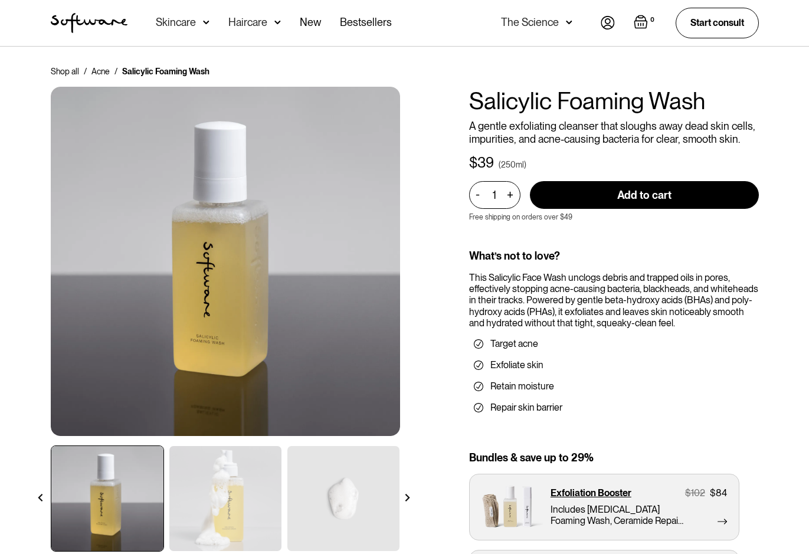
click at [640, 201] on input "Add to cart" at bounding box center [644, 195] width 229 height 28
type input "Add to cart"
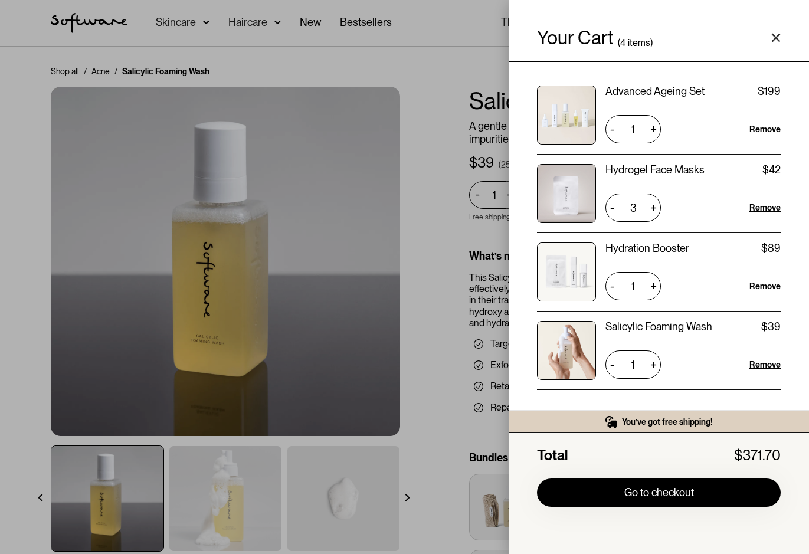
scroll to position [8, 0]
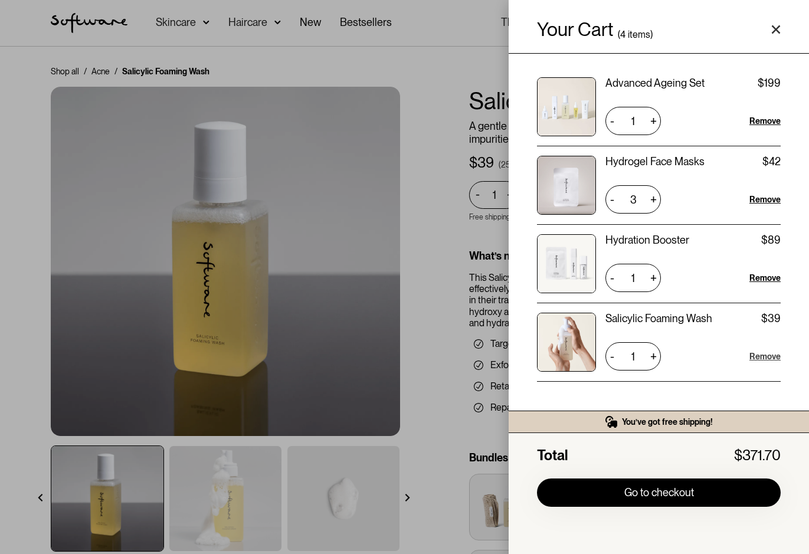
click at [766, 355] on div "Remove" at bounding box center [764, 356] width 31 height 12
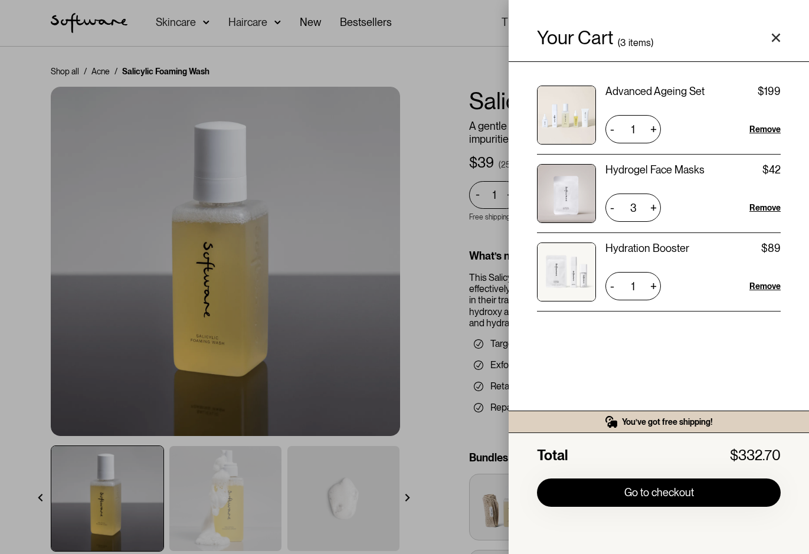
scroll to position [0, 0]
click at [771, 285] on div "Remove" at bounding box center [764, 286] width 31 height 12
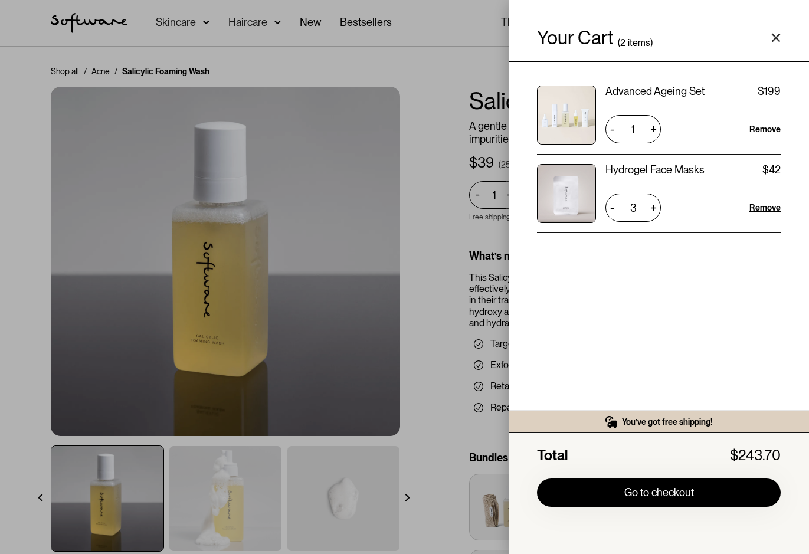
click at [652, 203] on div "+" at bounding box center [653, 207] width 15 height 19
type input "4"
click at [430, 209] on div "Your Cart ( 2 items) Advanced Ageing Set $199 $199 1 + - Remove Hydrogel Face M…" at bounding box center [404, 277] width 809 height 554
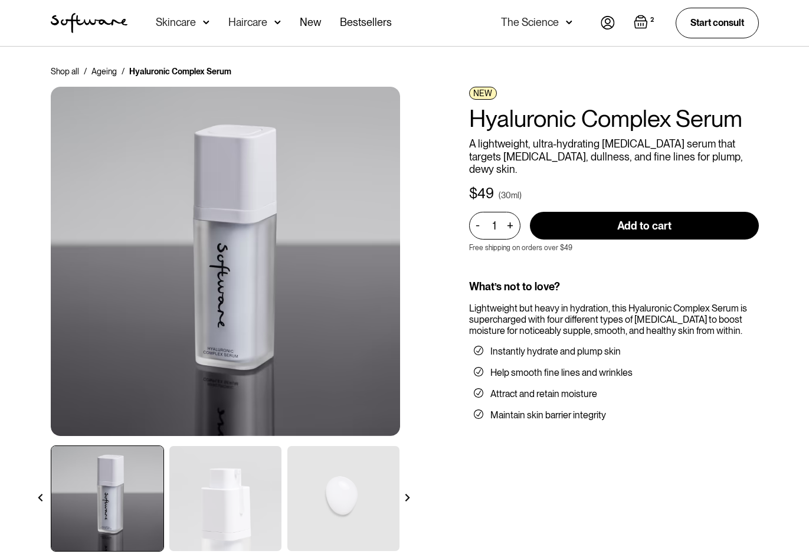
click at [612, 215] on input "Add to cart" at bounding box center [644, 226] width 229 height 28
type input "Add to cart"
